Goal: Transaction & Acquisition: Purchase product/service

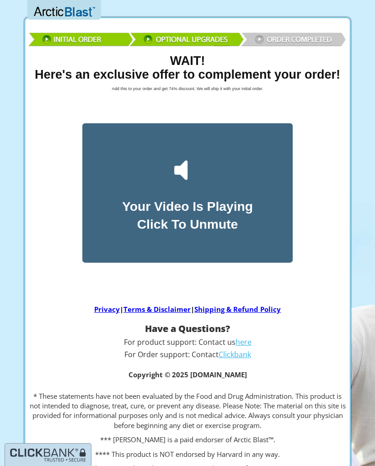
click at [299, 42] on img at bounding box center [187, 38] width 320 height 23
click at [302, 42] on img at bounding box center [187, 38] width 320 height 23
click at [191, 175] on icon at bounding box center [193, 170] width 4 height 11
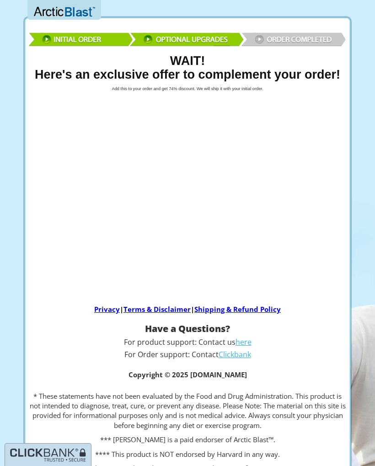
click at [220, 267] on div at bounding box center [187, 192] width 323 height 181
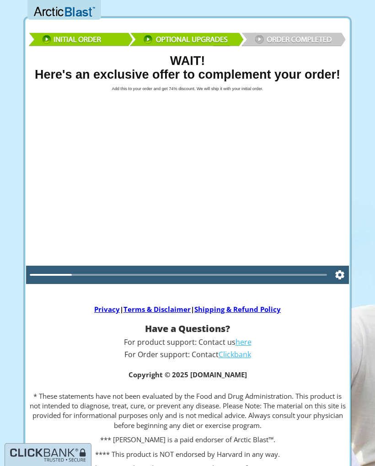
click at [339, 275] on icon "Settings" at bounding box center [339, 274] width 11 height 18
click at [260, 271] on div at bounding box center [178, 274] width 297 height 7
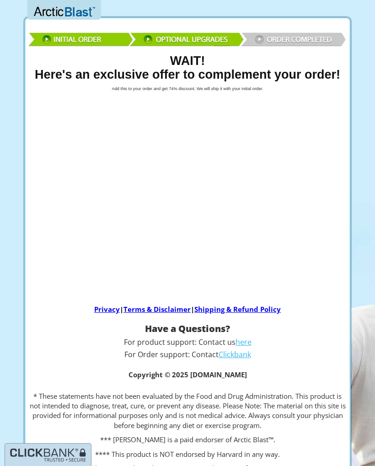
click at [302, 44] on img at bounding box center [187, 38] width 320 height 23
click at [294, 37] on img at bounding box center [187, 38] width 320 height 23
click at [300, 40] on img at bounding box center [187, 38] width 320 height 23
click at [298, 39] on img at bounding box center [187, 38] width 320 height 23
click at [207, 40] on img at bounding box center [187, 38] width 320 height 23
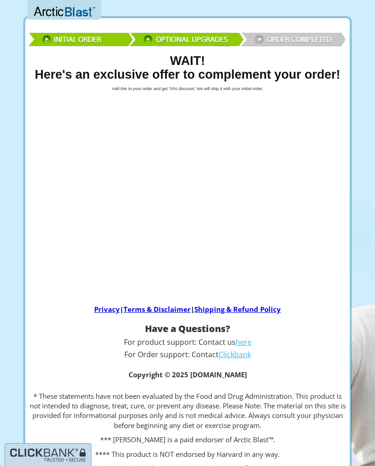
click at [292, 44] on img at bounding box center [187, 38] width 320 height 23
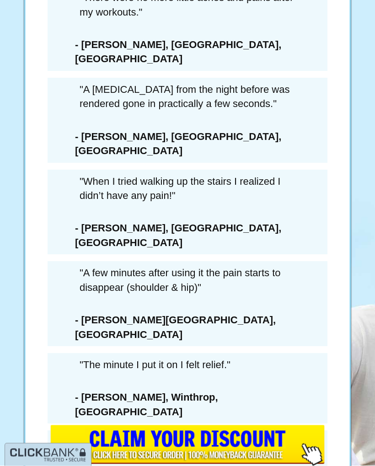
scroll to position [5877, 0]
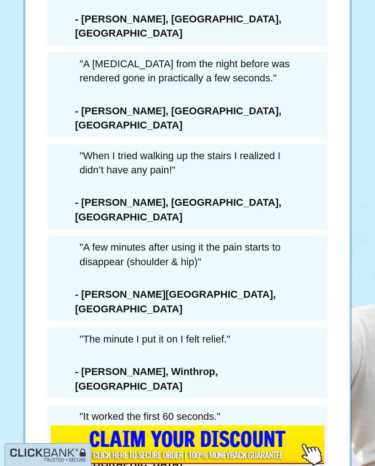
click at [239, 446] on input "image" at bounding box center [187, 445] width 274 height 41
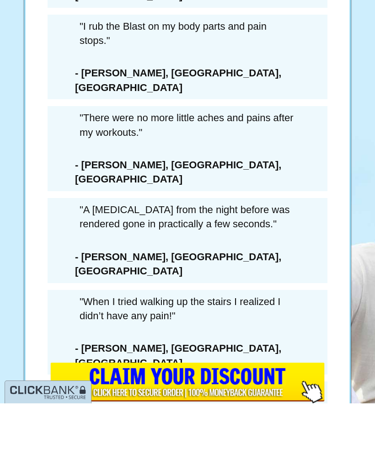
scroll to position [5877, 0]
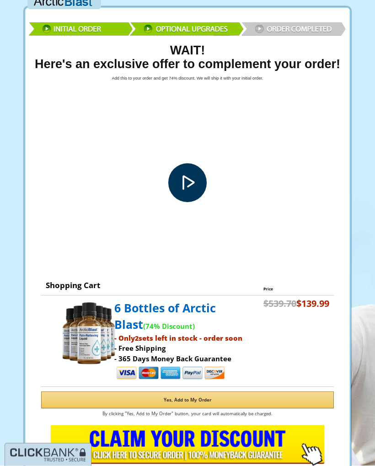
scroll to position [0, 0]
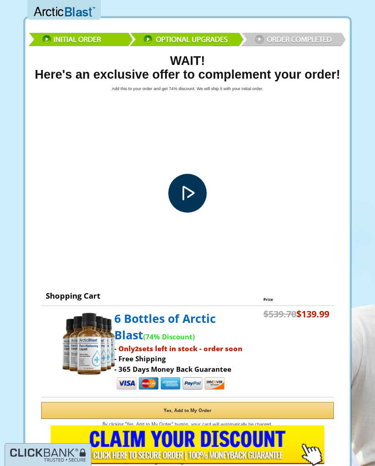
click at [204, 443] on input "image" at bounding box center [187, 445] width 274 height 41
